Goal: Transaction & Acquisition: Purchase product/service

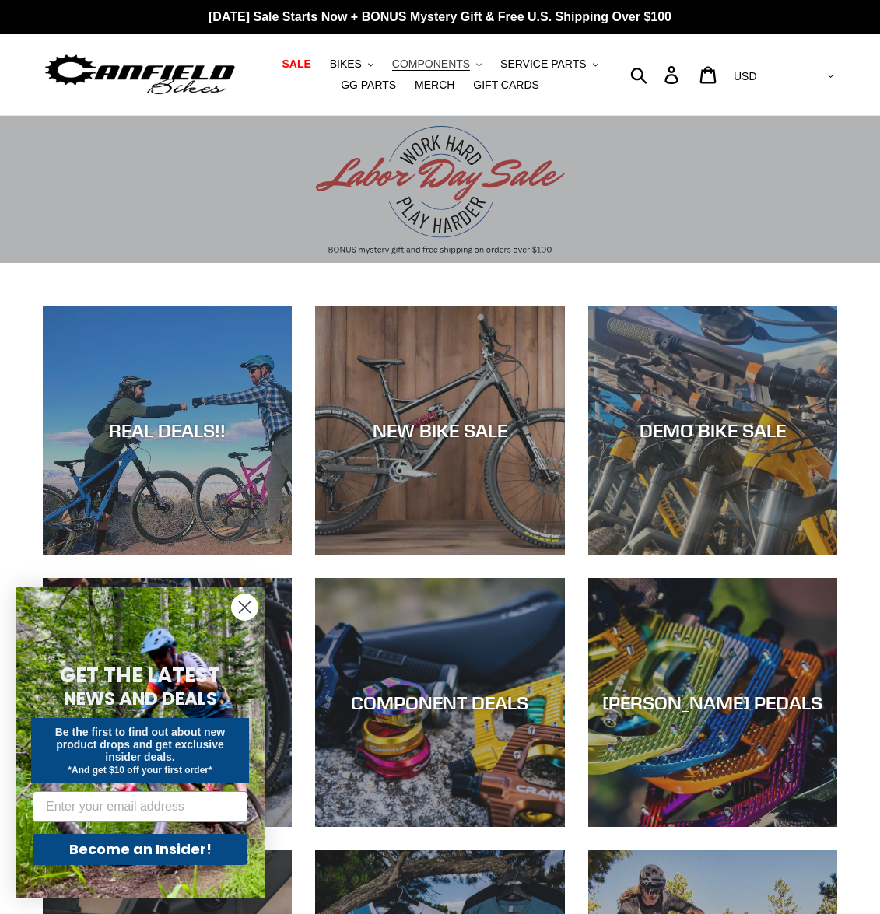
click at [412, 59] on span "COMPONENTS" at bounding box center [431, 64] width 78 height 13
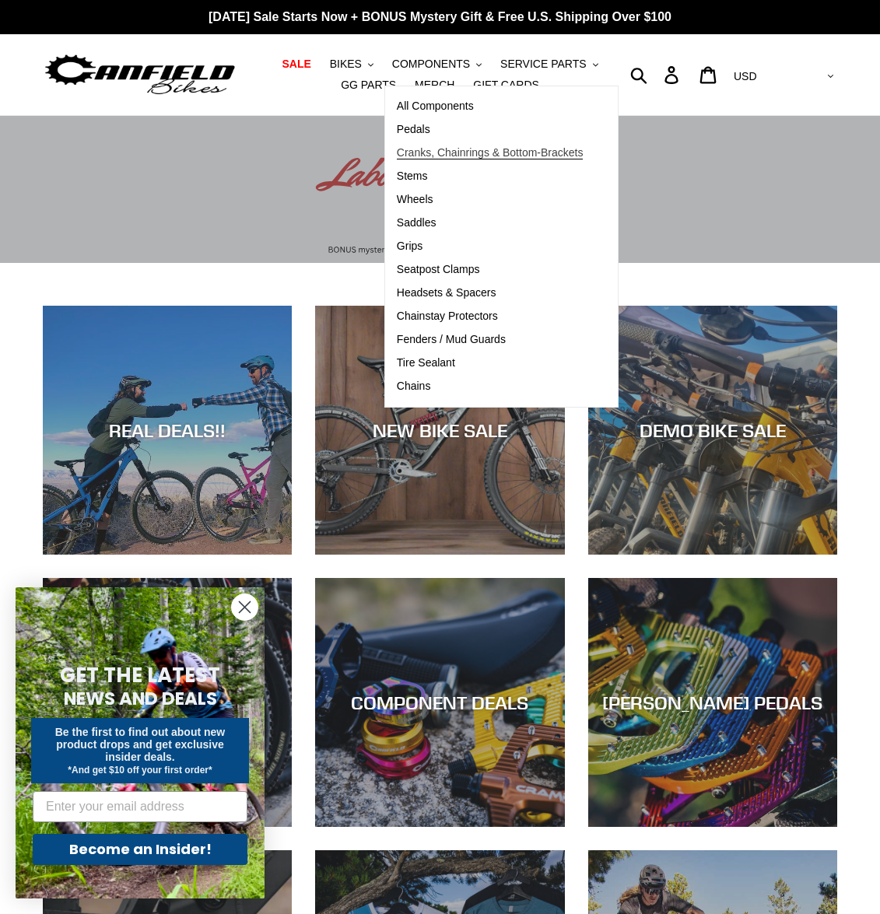
click at [397, 150] on span "Cranks, Chainrings & Bottom-Brackets" at bounding box center [490, 152] width 187 height 13
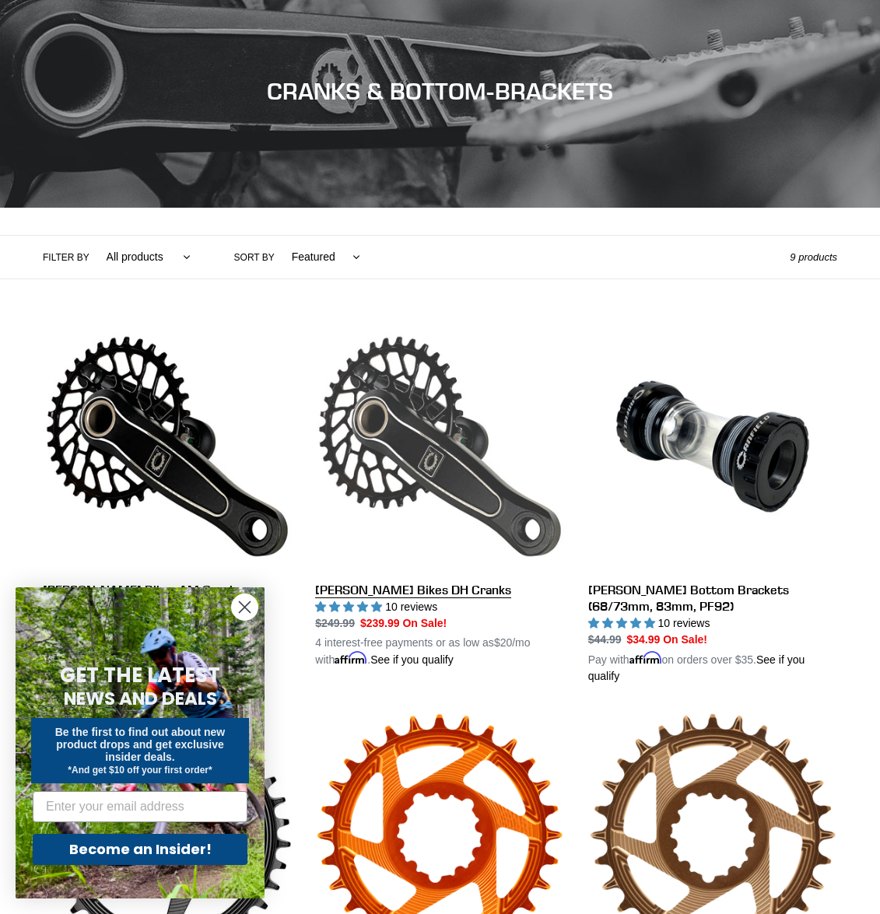
scroll to position [472, 0]
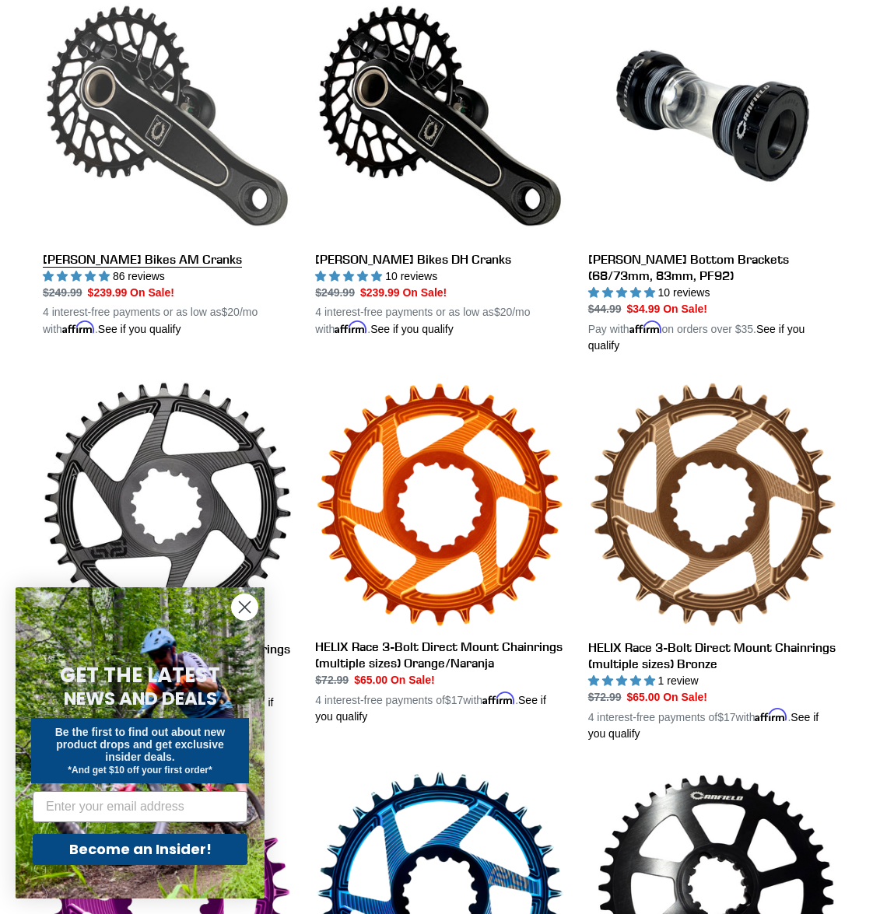
click at [226, 212] on link "[PERSON_NAME] Bikes AM Cranks" at bounding box center [167, 164] width 249 height 346
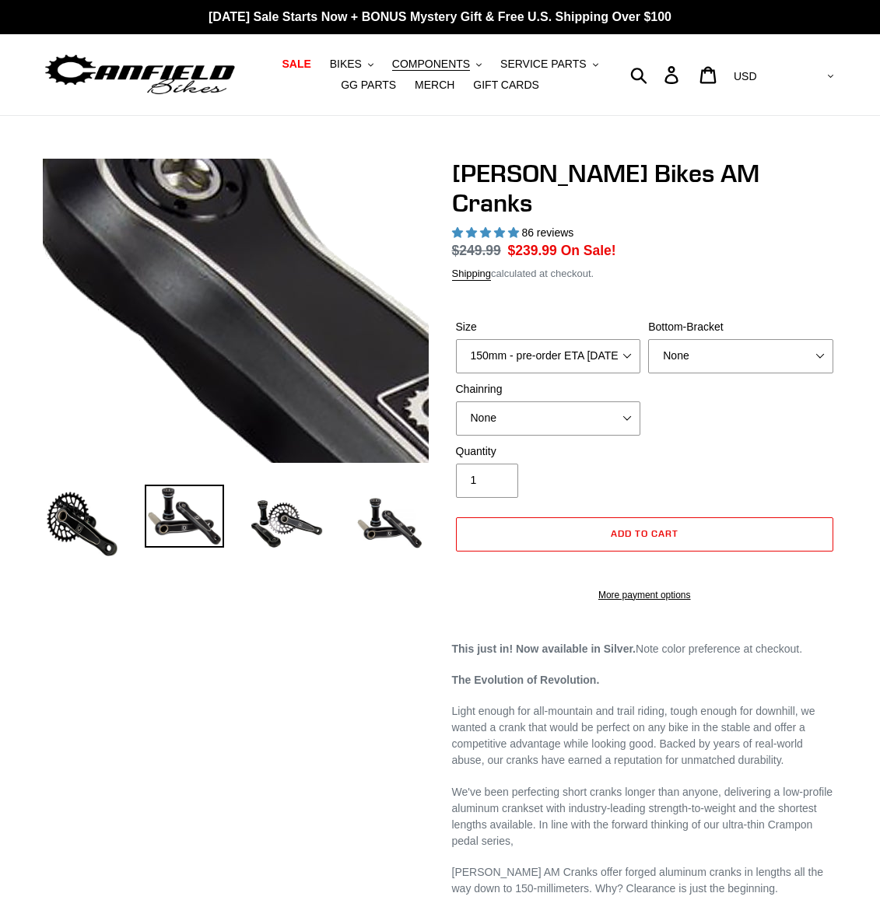
select select "highest-rating"
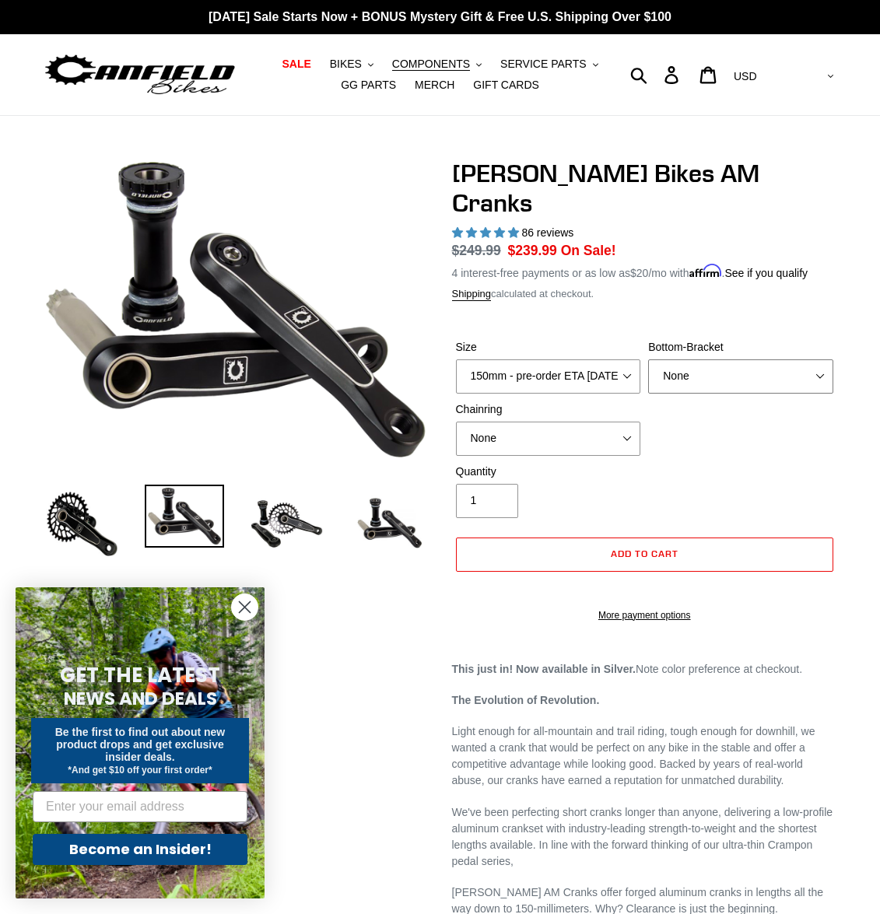
select select "Press Fit PF92"
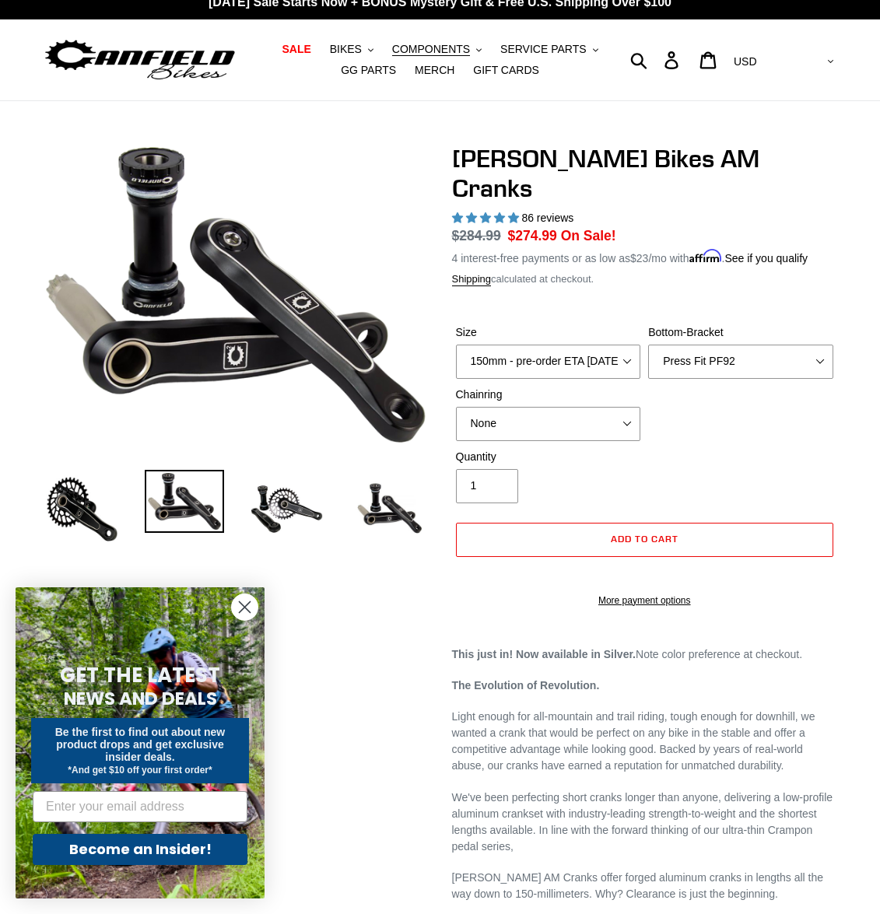
scroll to position [13, 2]
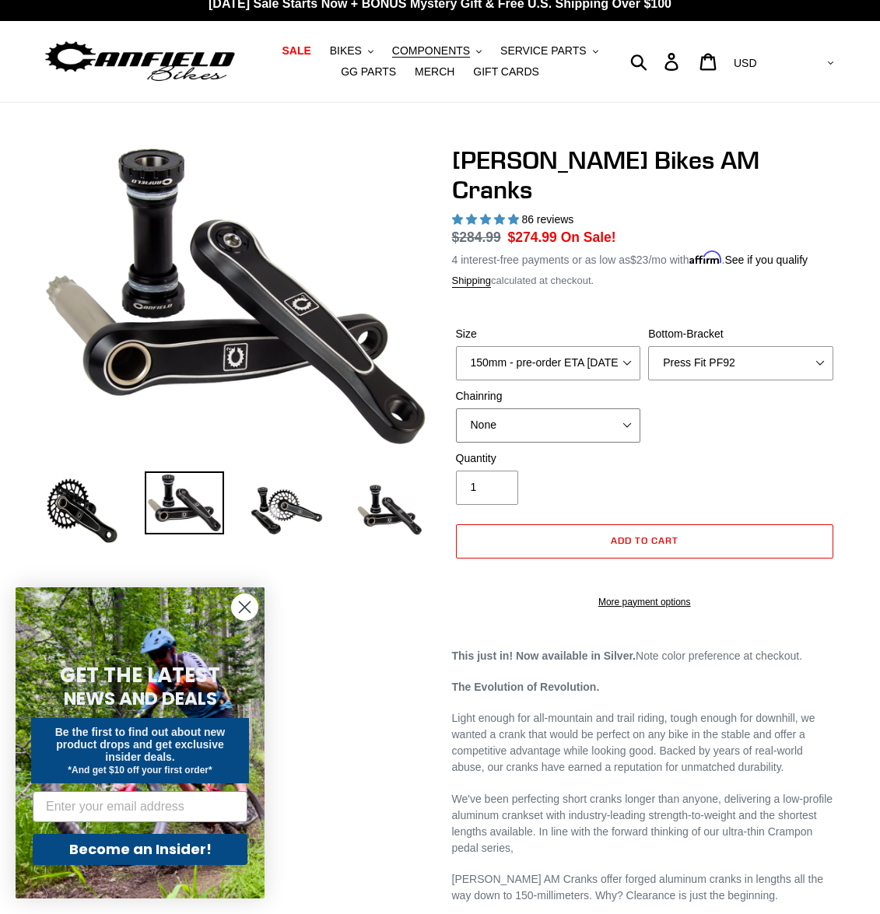
select select "30t Oval (Boost 148)"
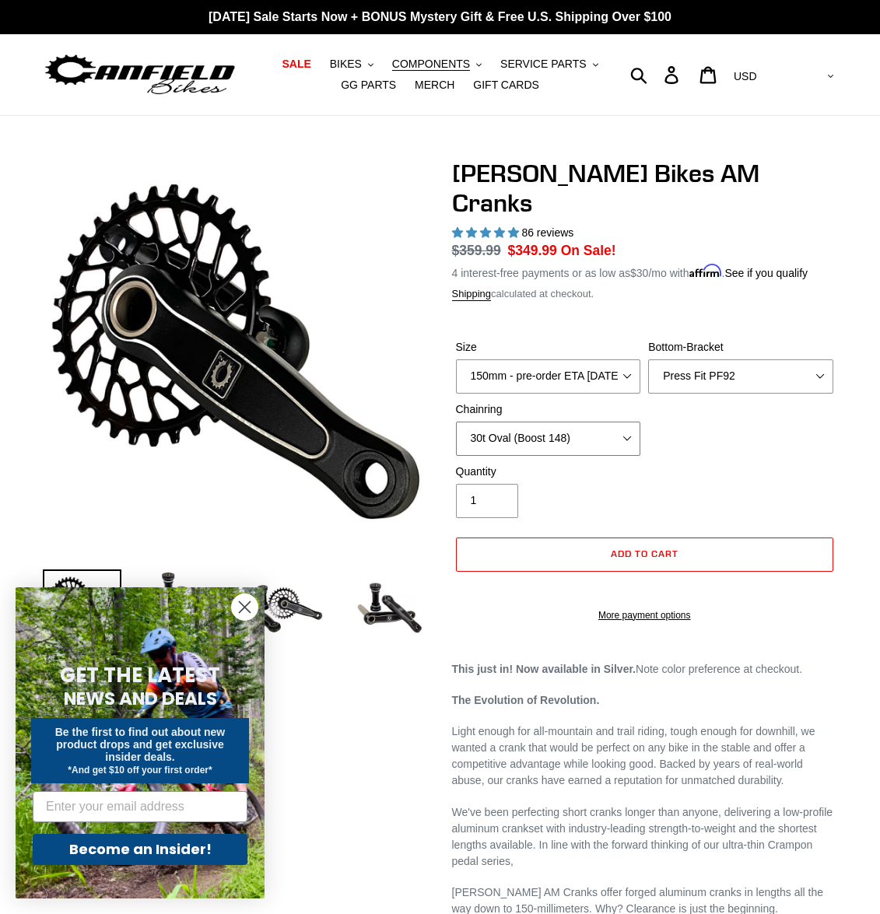
drag, startPoint x: 576, startPoint y: 395, endPoint x: 363, endPoint y: 41, distance: 412.7
click at [388, 703] on div "Previous slide Next slide" at bounding box center [428, 870] width 818 height 1423
